Goal: Complete application form

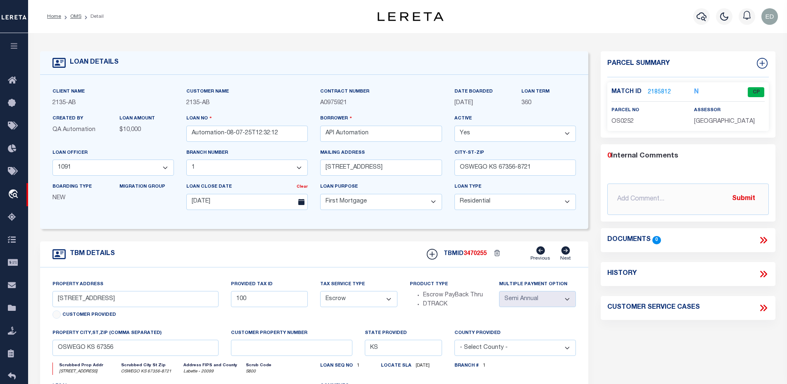
select select "43963"
select select "2586"
select select "10"
select select "Escrow"
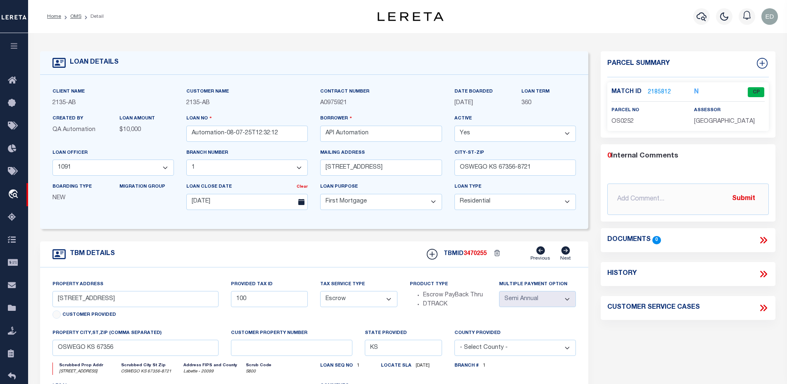
select select "2"
click at [19, 50] on icon "button" at bounding box center [15, 45] width 10 height 7
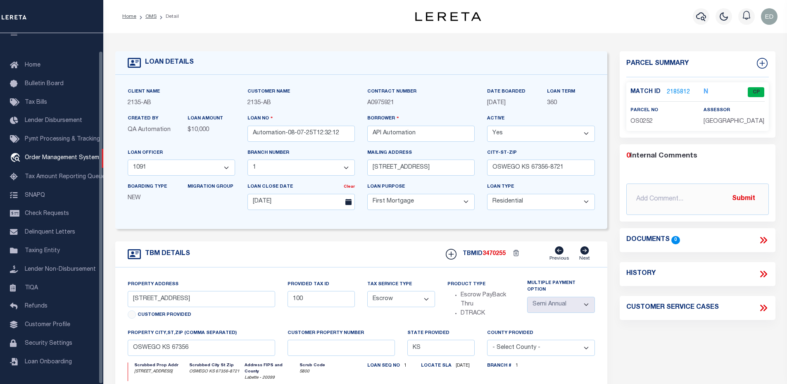
scroll to position [19, 0]
drag, startPoint x: 191, startPoint y: 257, endPoint x: 146, endPoint y: 254, distance: 45.1
click at [146, 254] on div "TBM DETAILS TBMID 3470255 Previous Next" at bounding box center [361, 254] width 492 height 26
click at [146, 254] on h4 "TBM DETAILS" at bounding box center [165, 254] width 49 height 8
drag, startPoint x: 146, startPoint y: 255, endPoint x: 195, endPoint y: 255, distance: 49.6
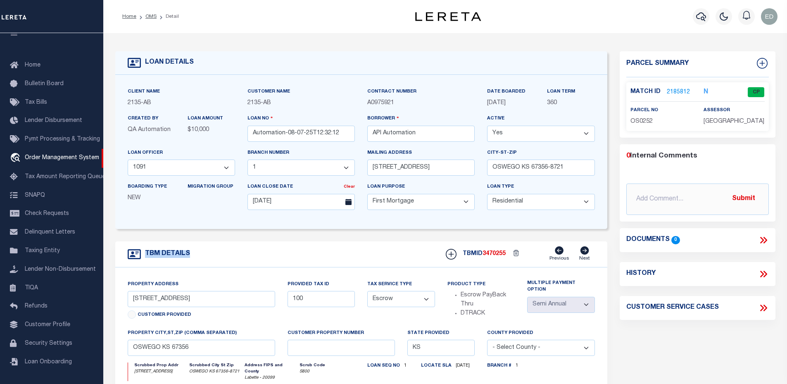
click at [195, 255] on div "TBM DETAILS TBMID 3470255 Previous Next" at bounding box center [361, 254] width 492 height 26
drag, startPoint x: 195, startPoint y: 255, endPoint x: 141, endPoint y: 256, distance: 54.6
click at [141, 256] on div "TBM DETAILS TBMID 3470255 Previous Next" at bounding box center [361, 254] width 492 height 26
click at [227, 248] on div "TBM DETAILS TBMID 3470255 Previous Next" at bounding box center [361, 254] width 492 height 26
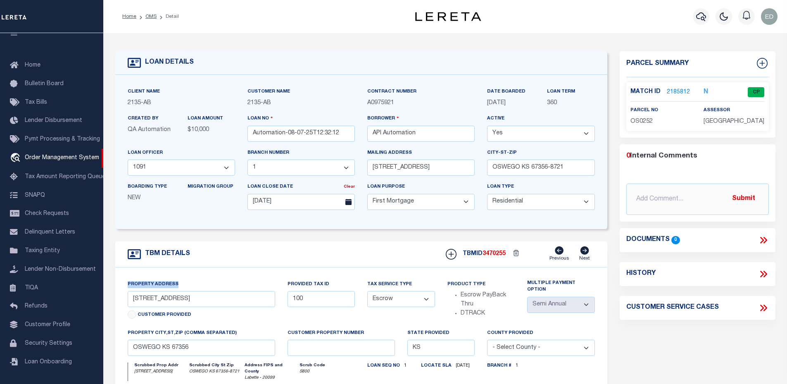
drag, startPoint x: 177, startPoint y: 284, endPoint x: 128, endPoint y: 283, distance: 48.8
click at [128, 283] on div "Property Address [STREET_ADDRESS] Customer Provided" at bounding box center [202, 301] width 148 height 42
drag, startPoint x: 125, startPoint y: 333, endPoint x: 232, endPoint y: 334, distance: 107.0
click at [232, 334] on div "property city,st,zip (Comma separated) OSWEGO KS 67356" at bounding box center [201, 345] width 160 height 34
drag, startPoint x: 231, startPoint y: 336, endPoint x: 126, endPoint y: 335, distance: 105.0
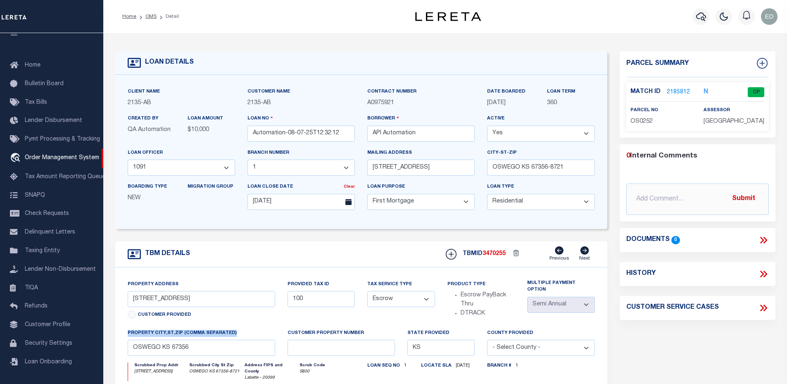
click at [126, 335] on div "property city,st,zip (Comma separated) OSWEGO KS 67356" at bounding box center [201, 345] width 160 height 34
click at [293, 286] on label "Provided Tax ID" at bounding box center [309, 284] width 42 height 7
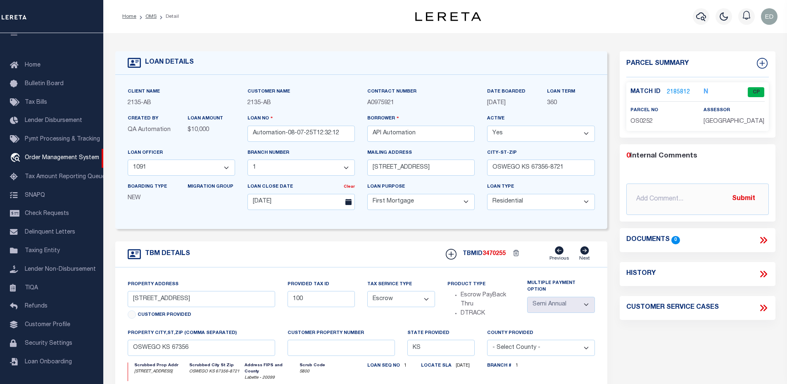
click at [392, 285] on label "Tax Service Type" at bounding box center [389, 284] width 45 height 7
click at [463, 287] on label "Product Type" at bounding box center [467, 284] width 38 height 7
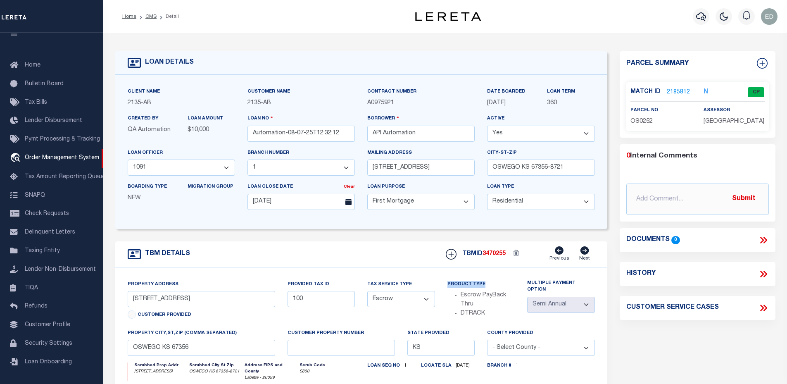
click at [463, 287] on label "Product Type" at bounding box center [467, 284] width 38 height 7
click at [423, 334] on label "state provided" at bounding box center [428, 333] width 42 height 7
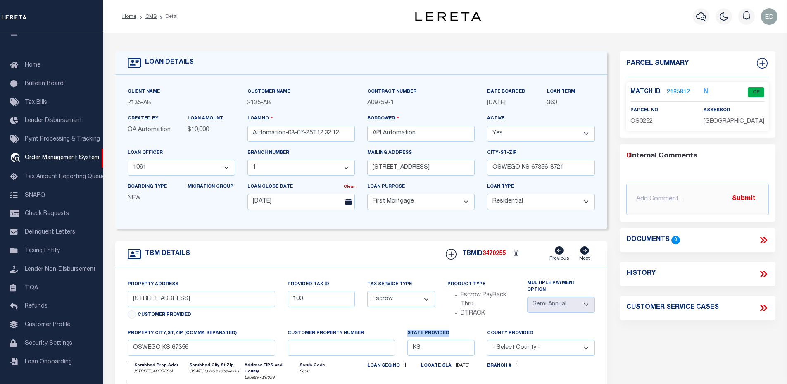
click at [423, 334] on label "state provided" at bounding box center [428, 333] width 42 height 7
click at [503, 337] on label "county provided" at bounding box center [510, 333] width 46 height 7
click at [189, 168] on select "- Select Loan Officer - 1091 1144 1182 1201 1221 1331 1415 1436 1438 1461 1502 …" at bounding box center [181, 167] width 107 height 16
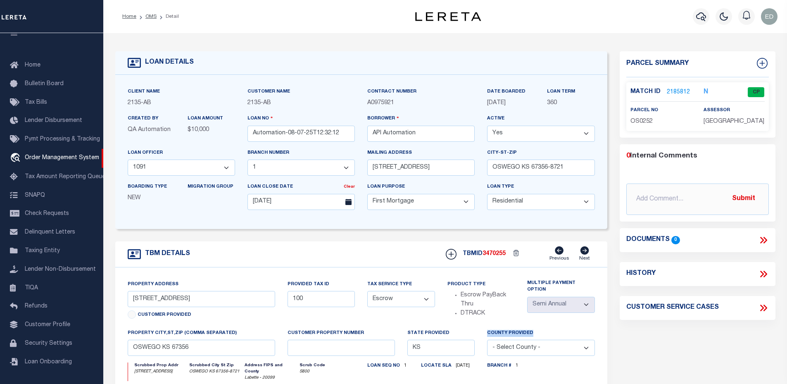
click at [209, 167] on select "- Select Loan Officer - 1091 1144 1182 1201 1221 1331 1415 1436 1438 1461 1502 …" at bounding box center [181, 167] width 107 height 16
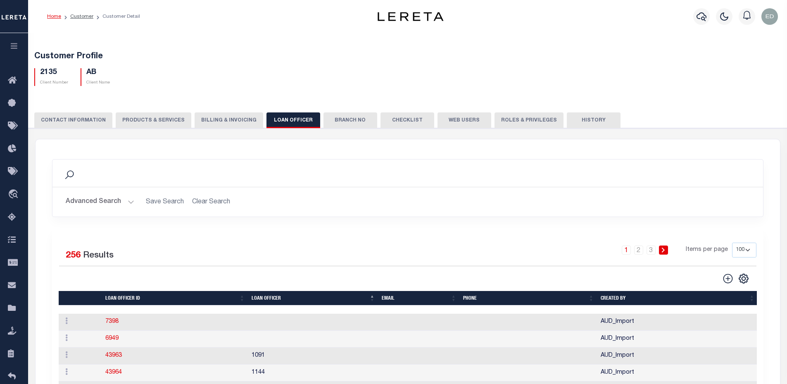
select select "100"
